Goal: Transaction & Acquisition: Subscribe to service/newsletter

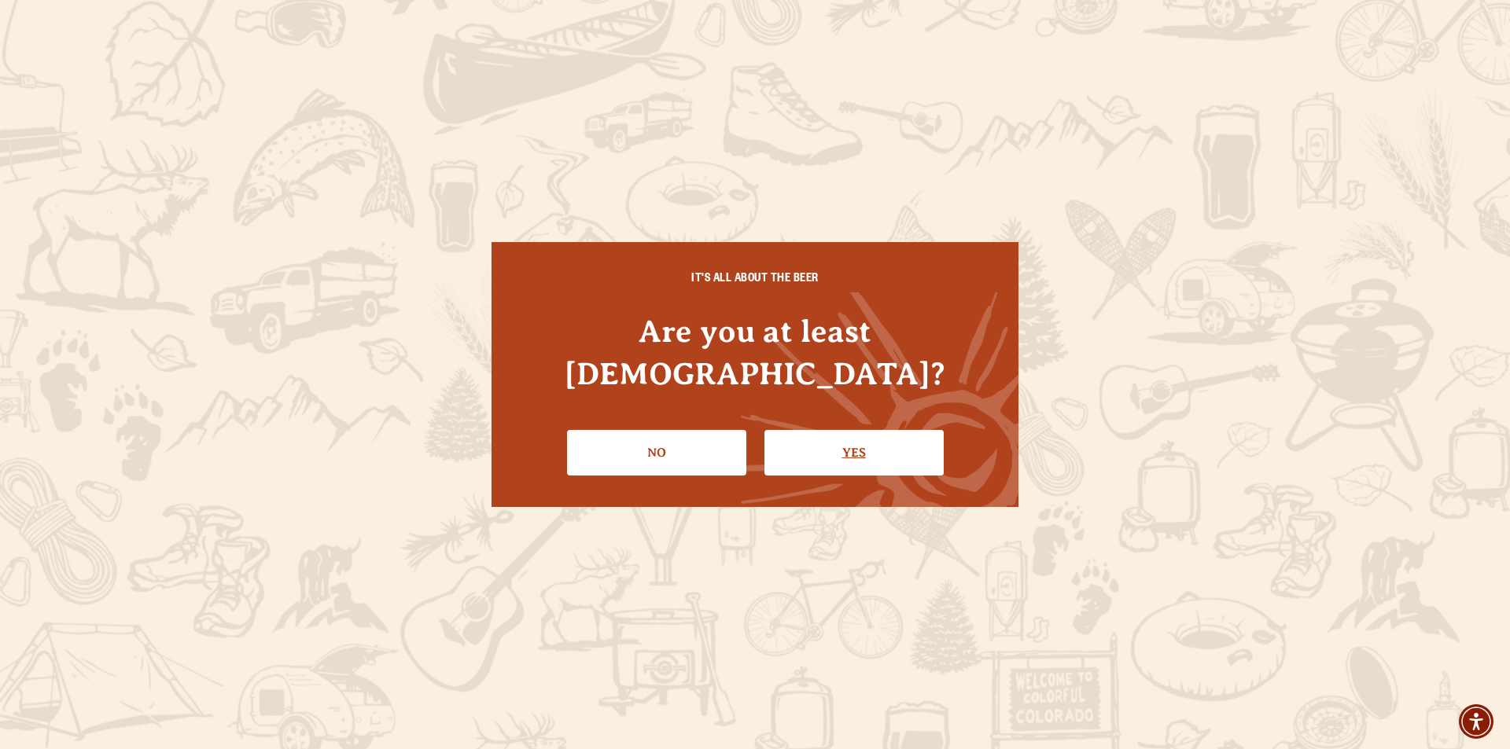
click at [827, 430] on link "Yes" at bounding box center [853, 453] width 179 height 46
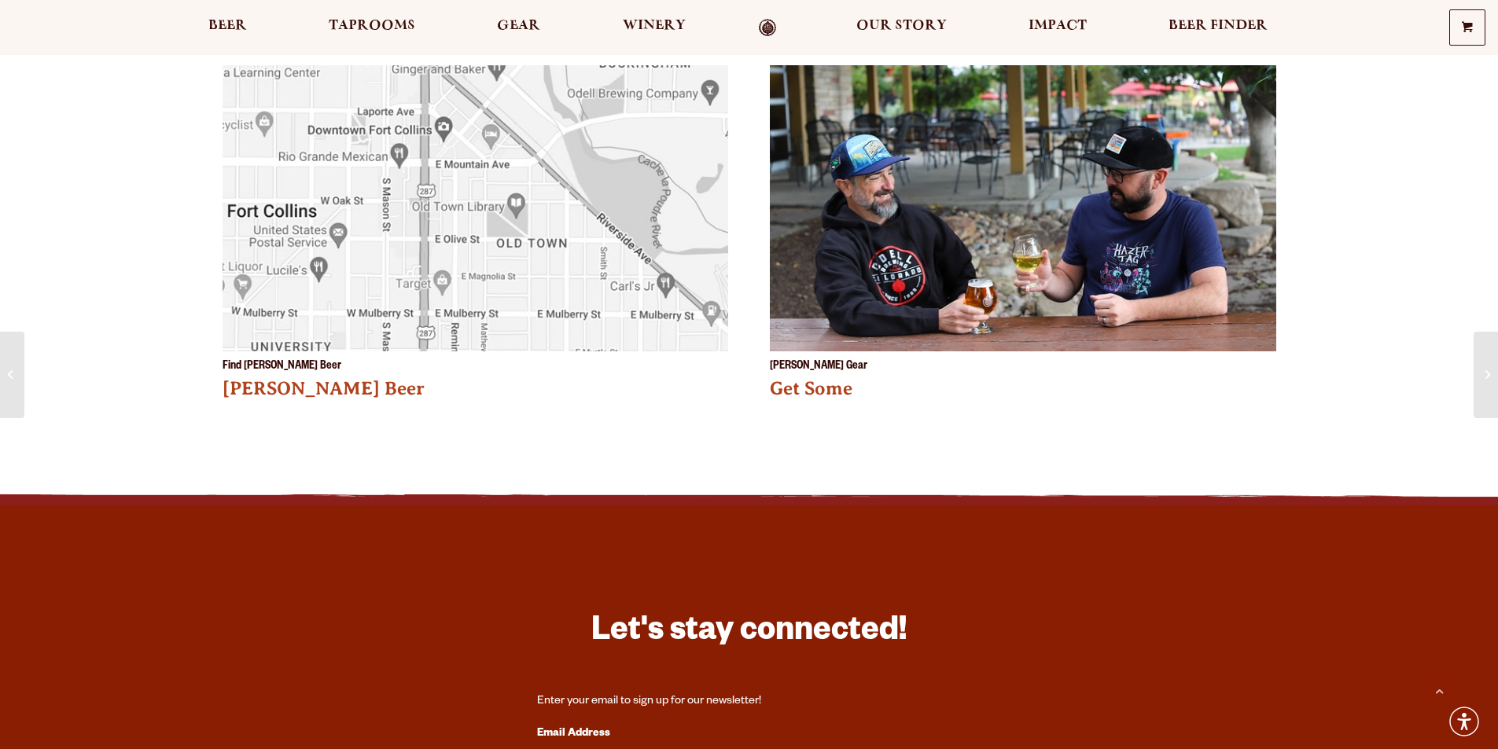
scroll to position [3775, 0]
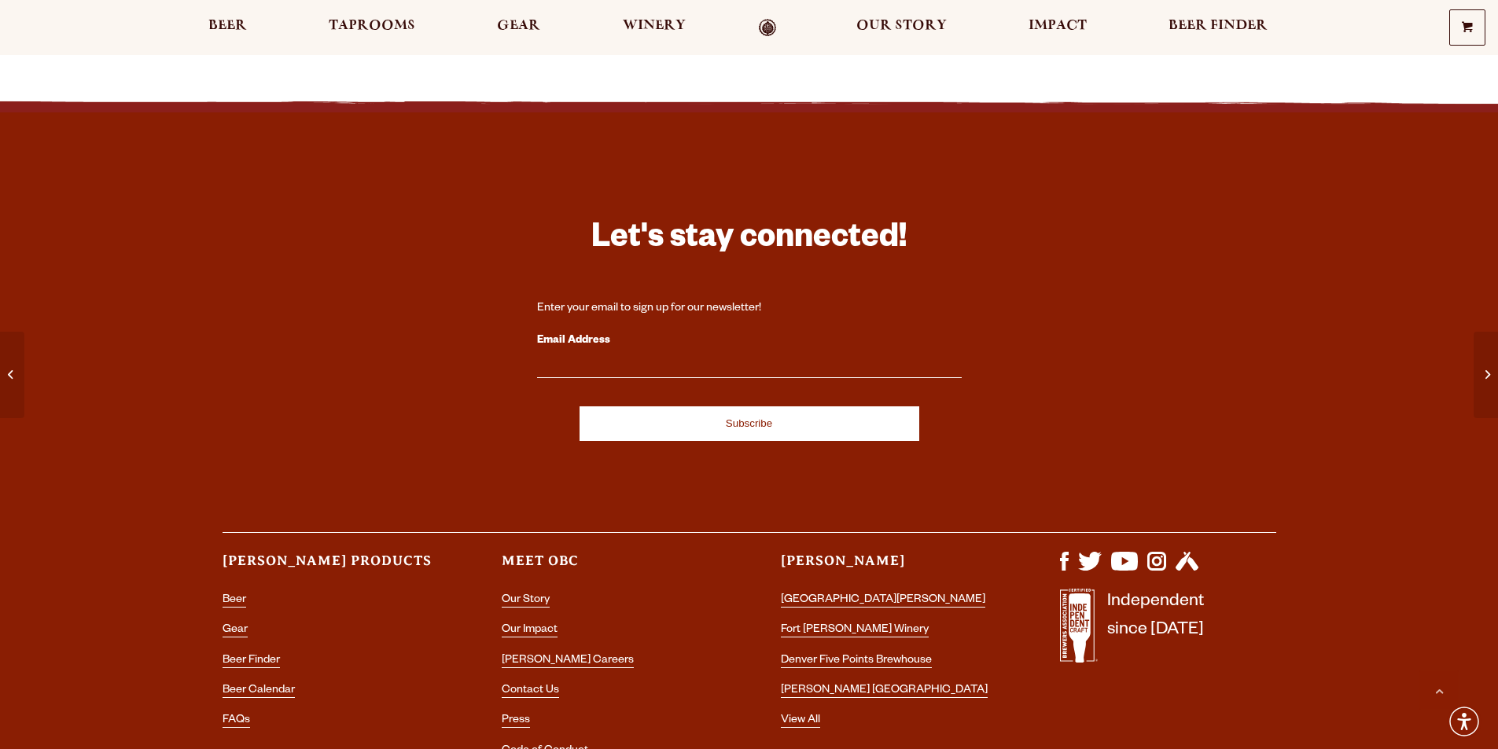
click at [572, 331] on div "Email Address" at bounding box center [749, 354] width 425 height 47
click at [625, 358] on input "Email Address" at bounding box center [749, 368] width 425 height 20
paste input "[EMAIL_ADDRESS][DOMAIN_NAME]"
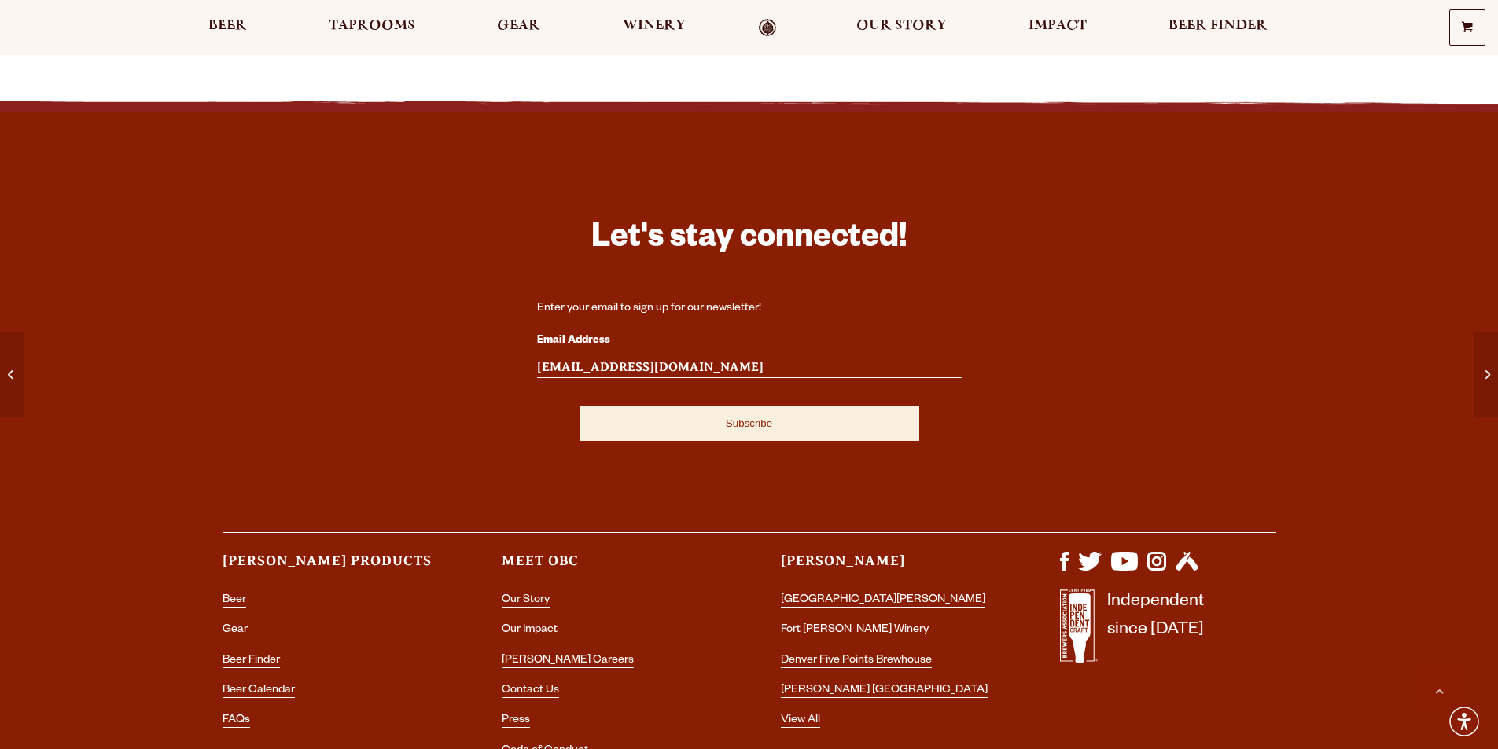
click at [657, 407] on input "Subscribe" at bounding box center [750, 424] width 340 height 35
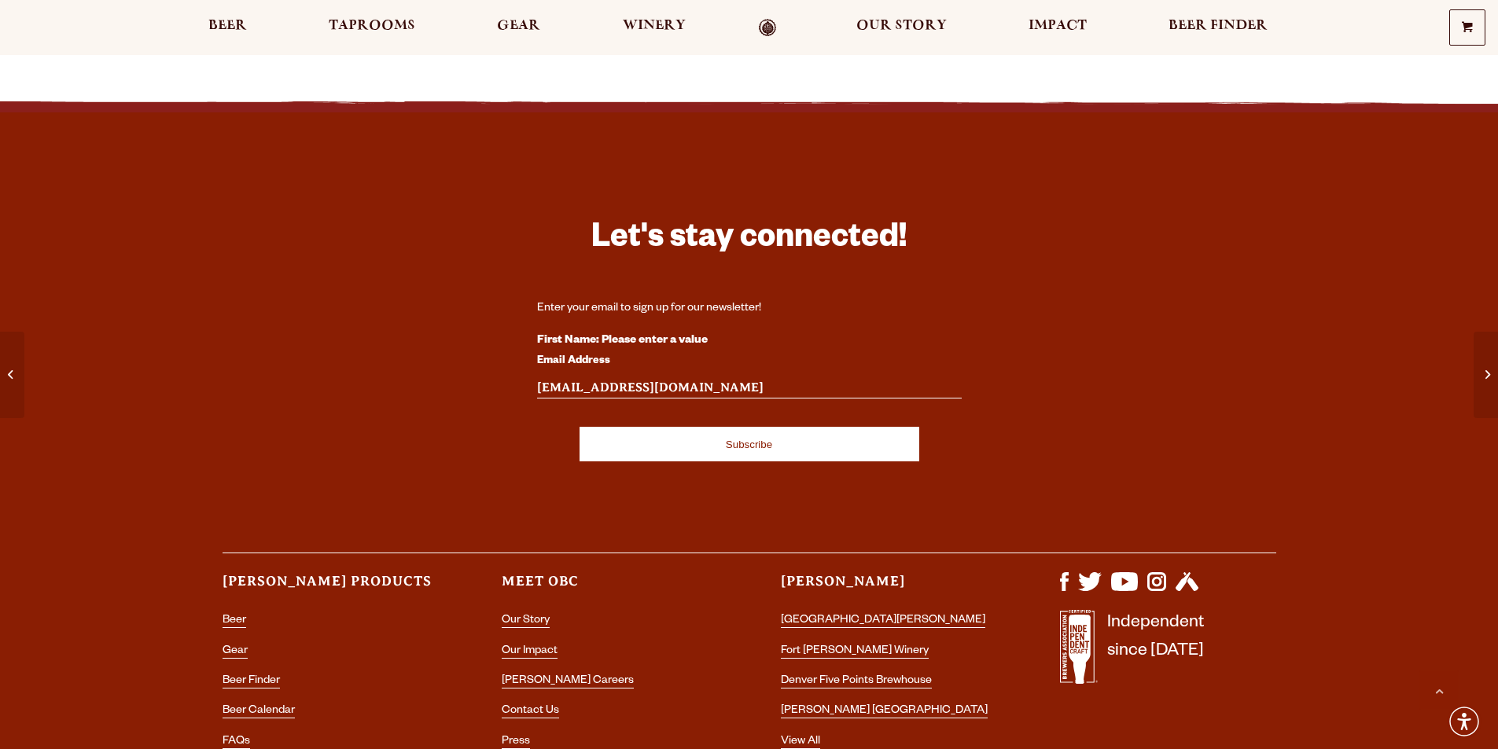
click at [603, 378] on input "[EMAIL_ADDRESS][DOMAIN_NAME]" at bounding box center [749, 388] width 425 height 20
type input "[EMAIL_ADDRESS][DOMAIN_NAME]"
click at [665, 427] on input "Subscribe" at bounding box center [750, 444] width 340 height 35
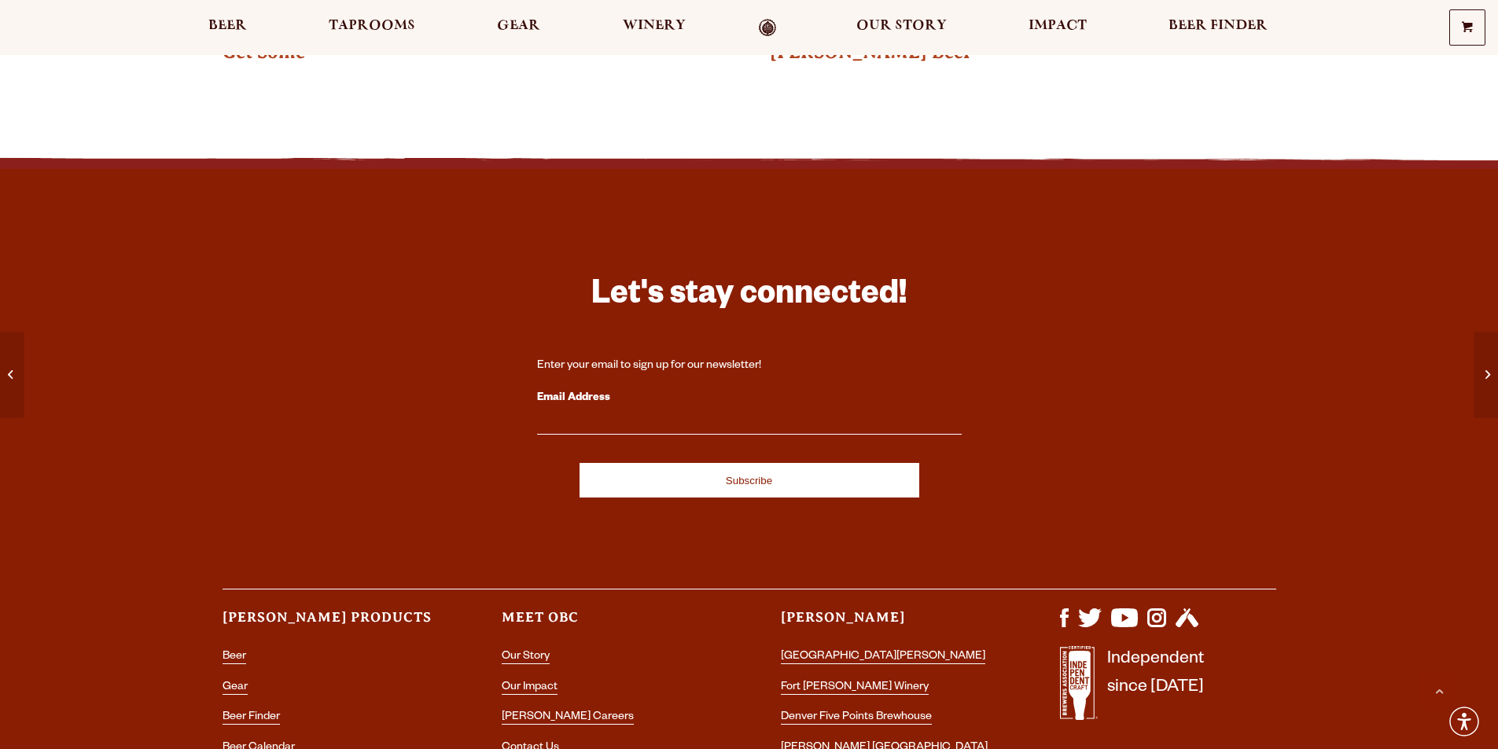
scroll to position [3278, 0]
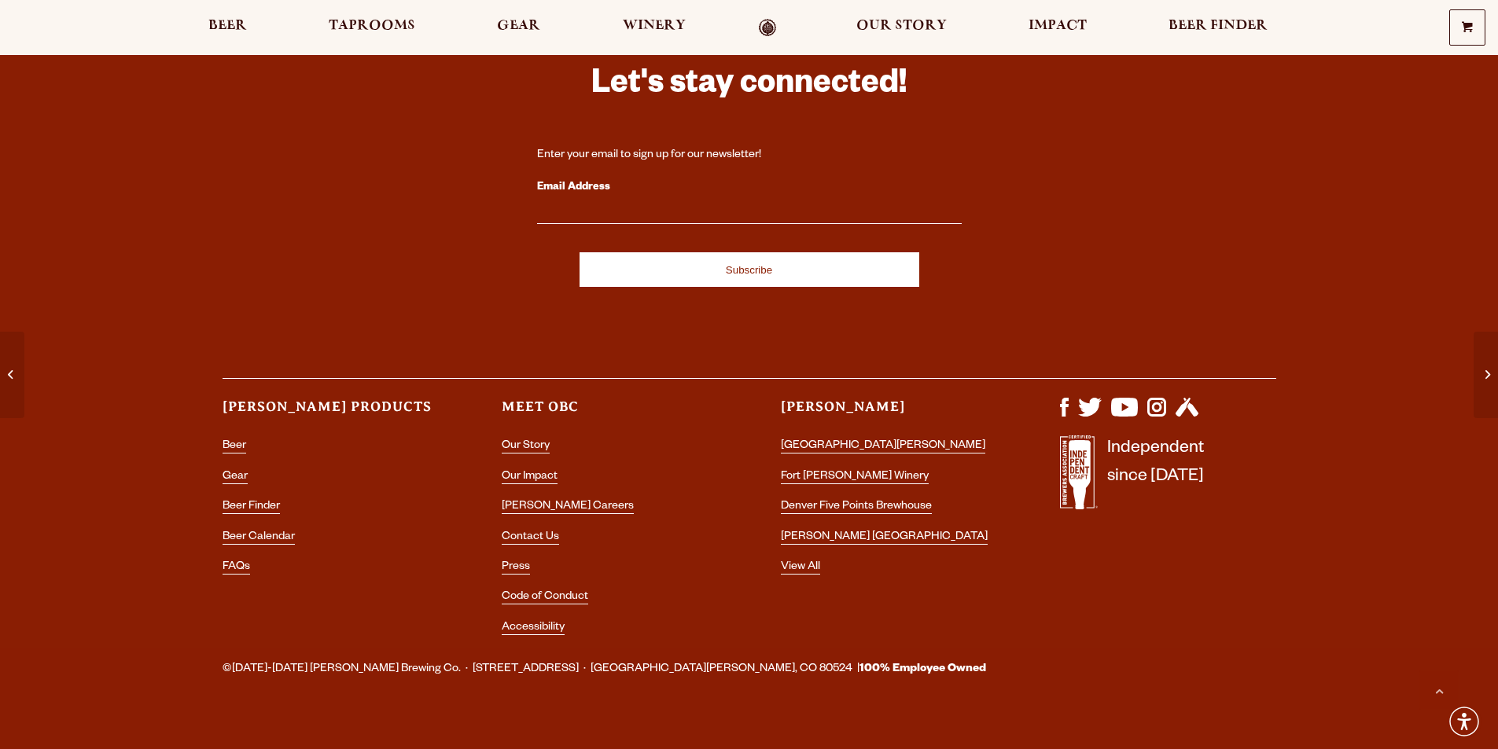
click at [605, 182] on div "Email Address" at bounding box center [749, 201] width 425 height 47
click at [606, 204] on input "Email Address" at bounding box center [749, 214] width 425 height 20
type input "[EMAIL_ADDRESS][DOMAIN_NAME]"
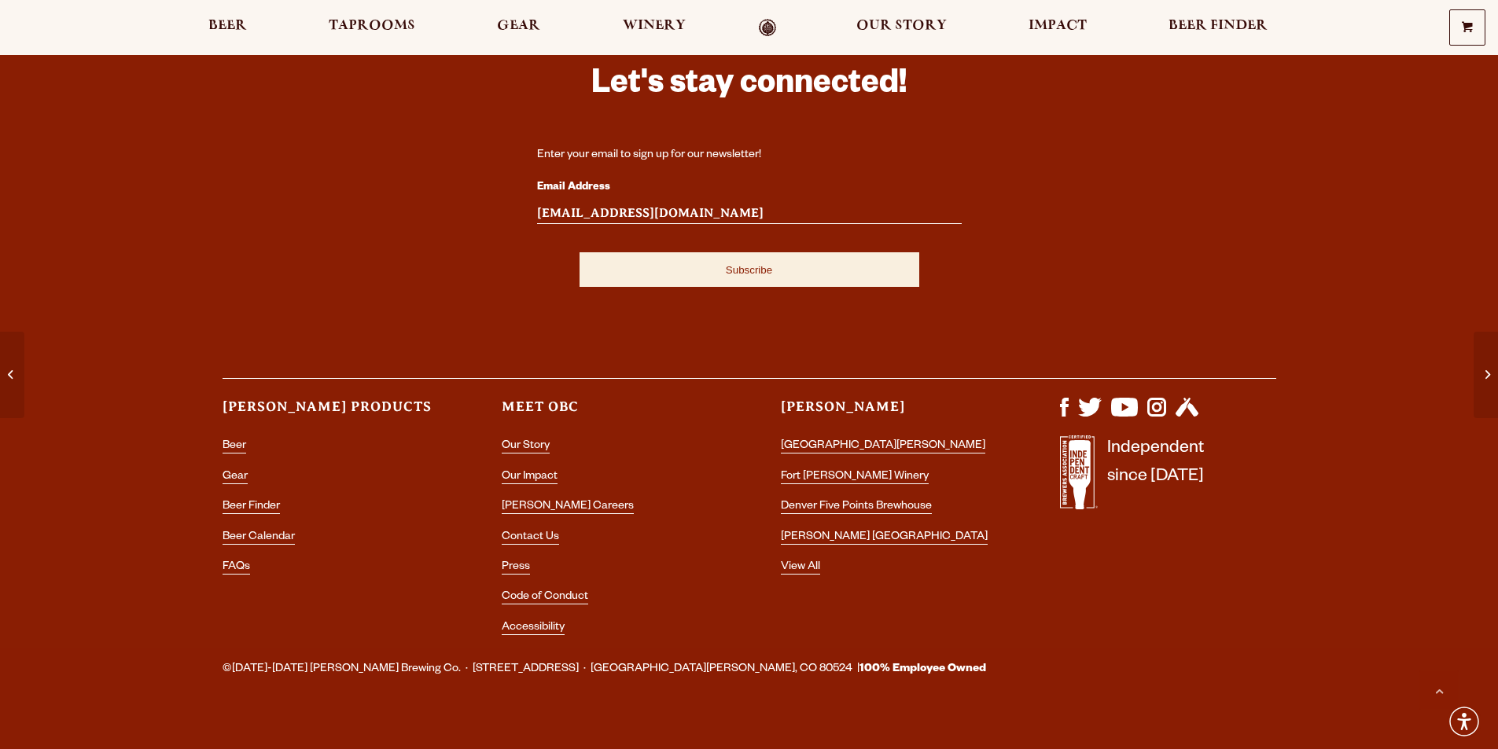
click at [643, 252] on input "Subscribe" at bounding box center [750, 269] width 340 height 35
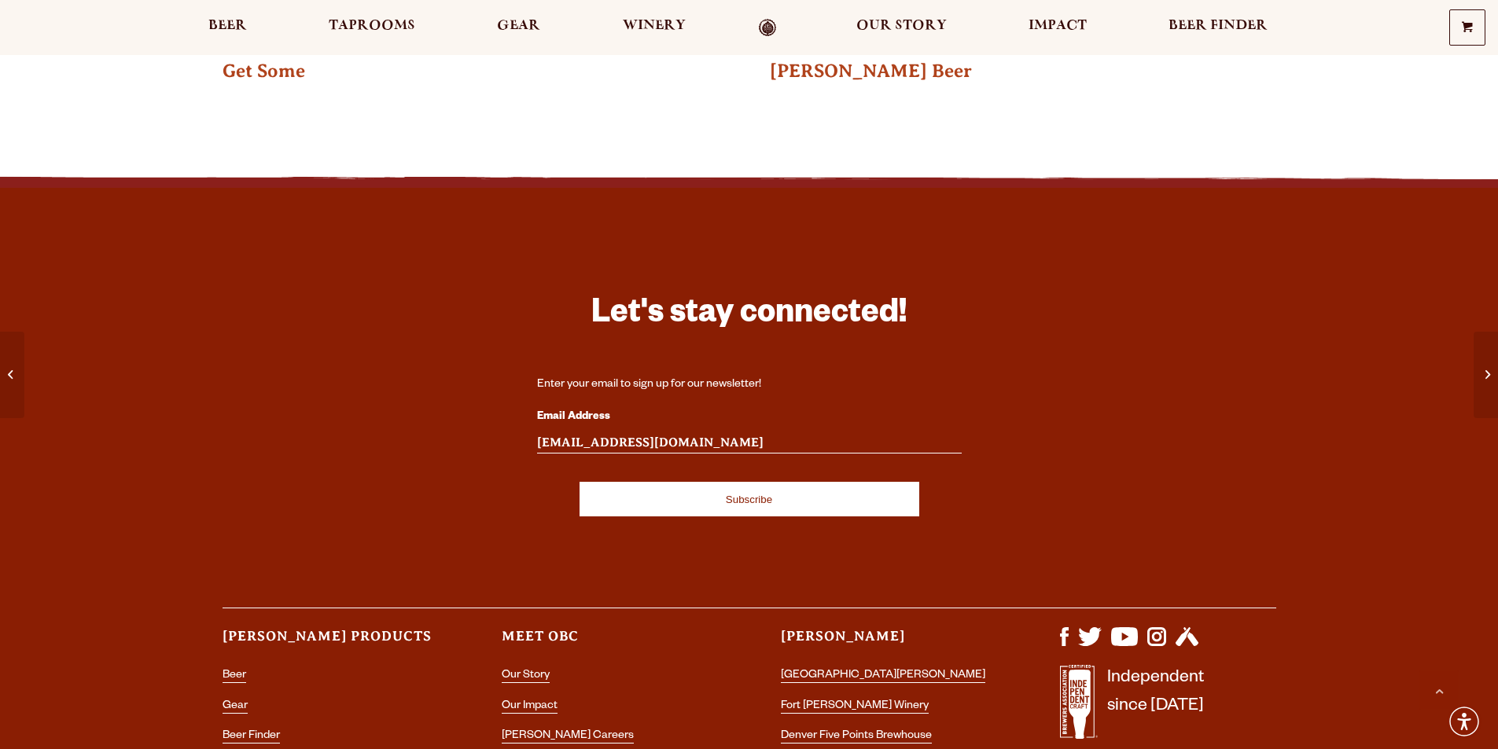
scroll to position [3042, 0]
